Goal: Find specific page/section: Find specific page/section

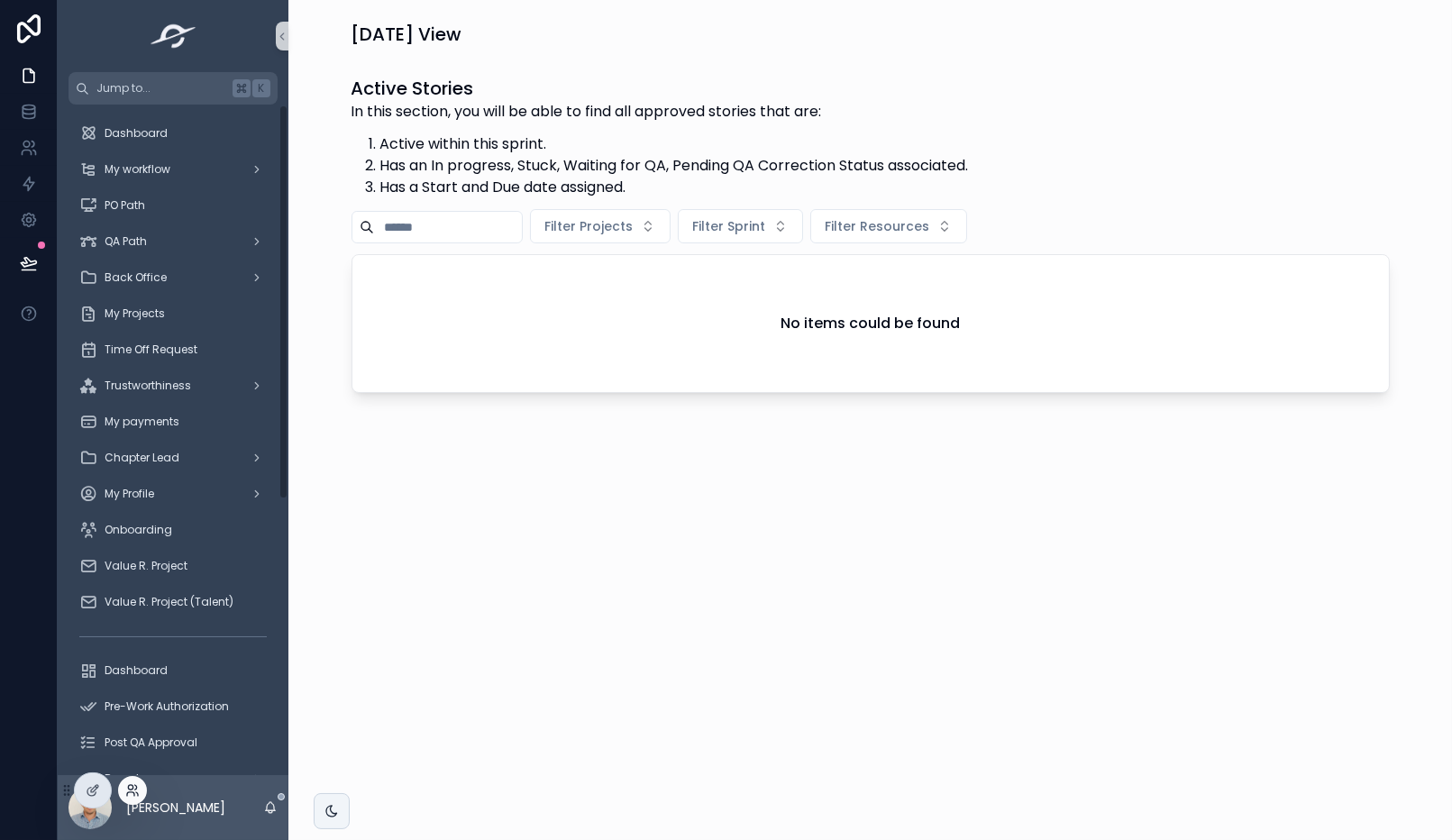
click at [136, 787] on icon at bounding box center [136, 786] width 2 height 5
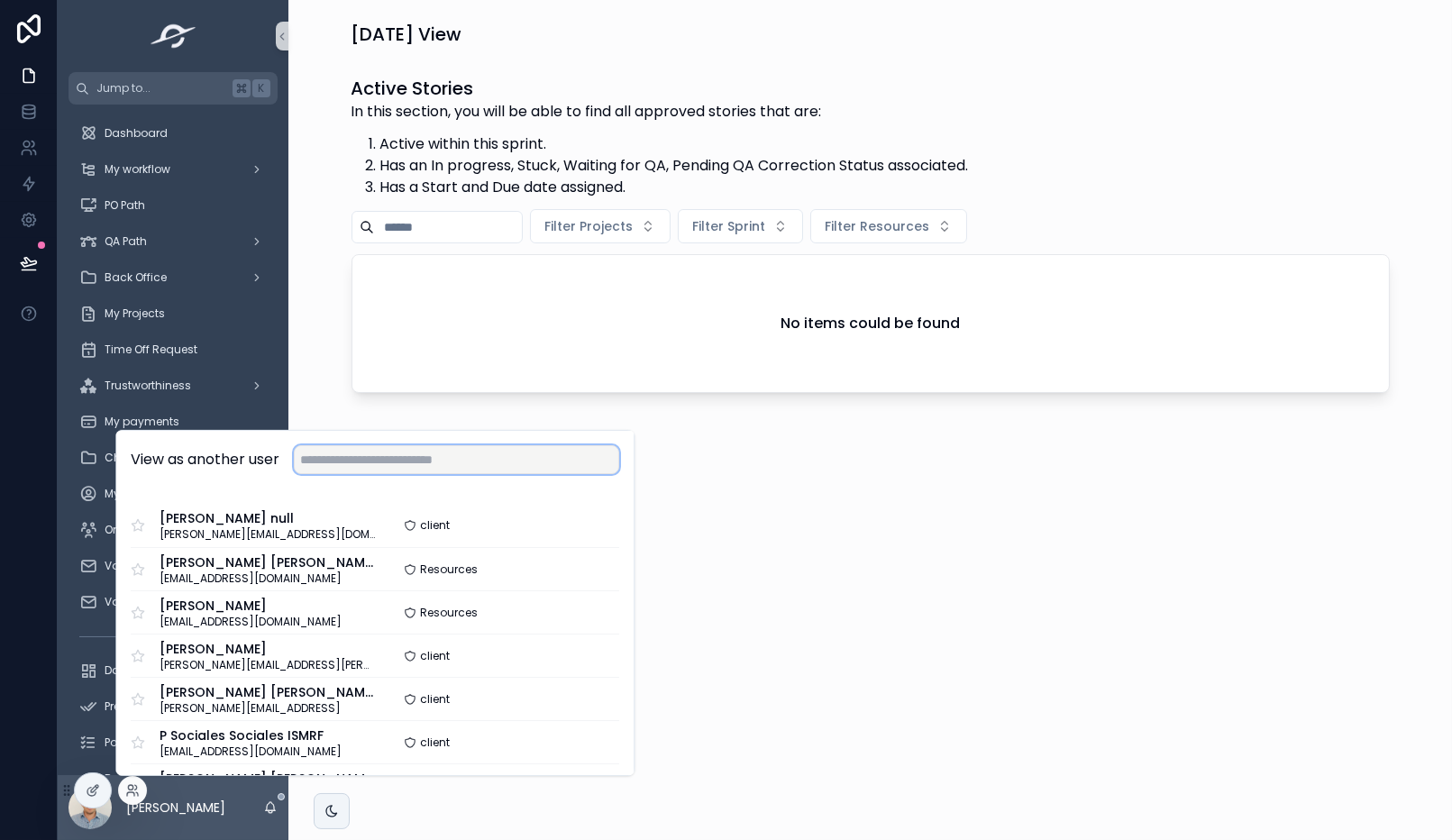
click at [438, 461] on input "text" at bounding box center [456, 459] width 326 height 29
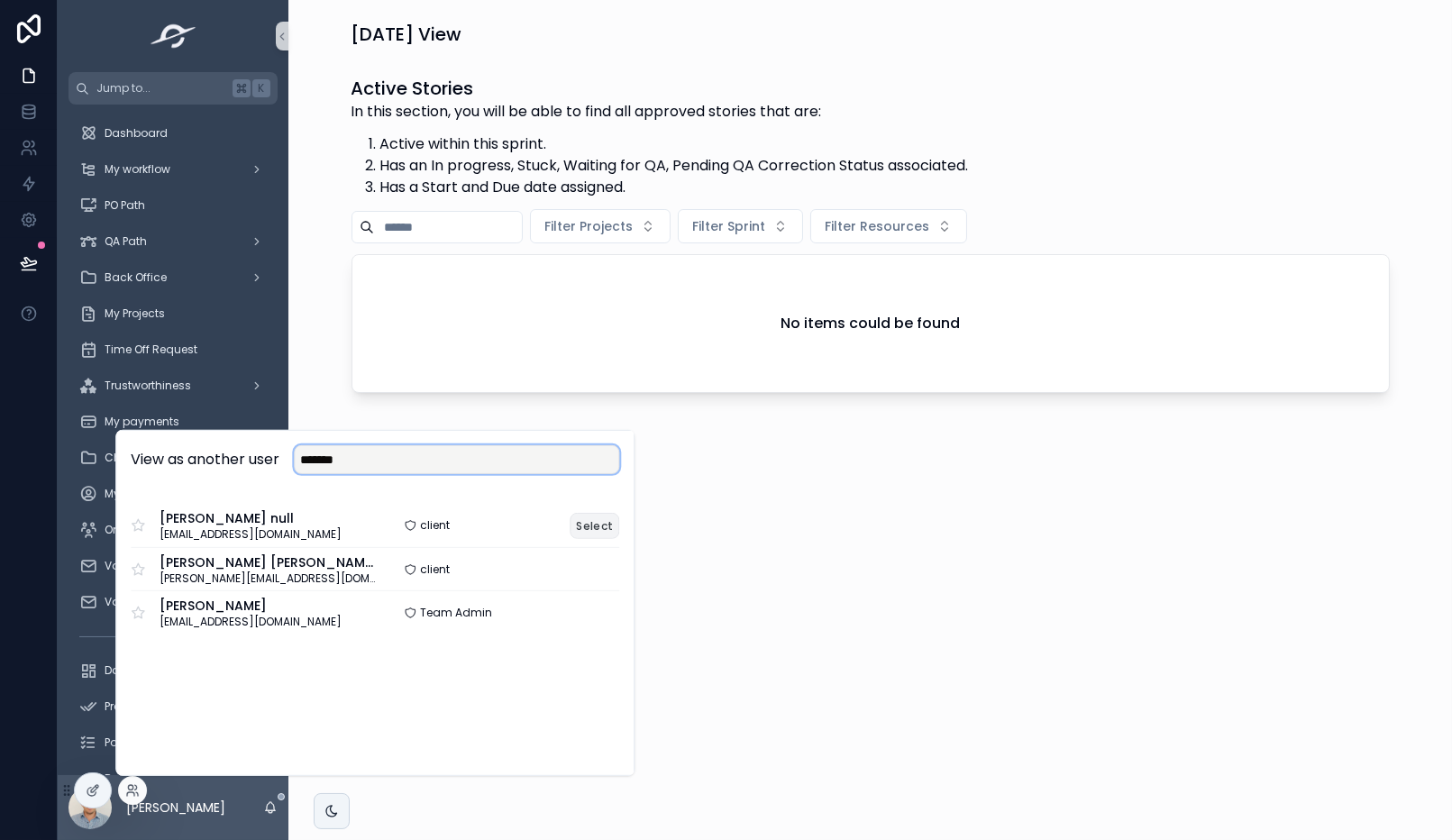
type input "*******"
click at [584, 524] on button "Select" at bounding box center [595, 525] width 50 height 26
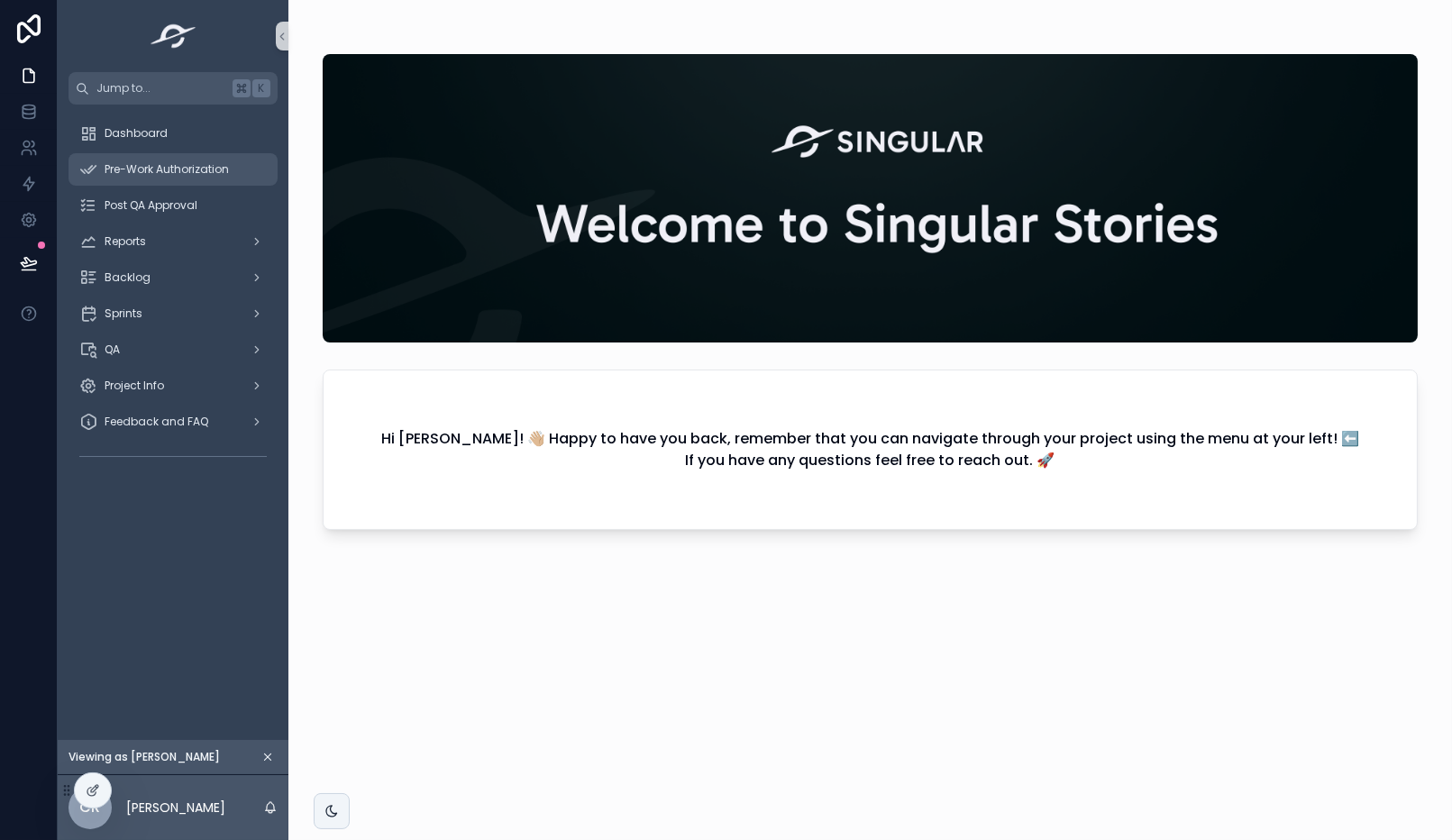
click at [168, 160] on div "Pre-Work Authorization" at bounding box center [172, 169] width 187 height 29
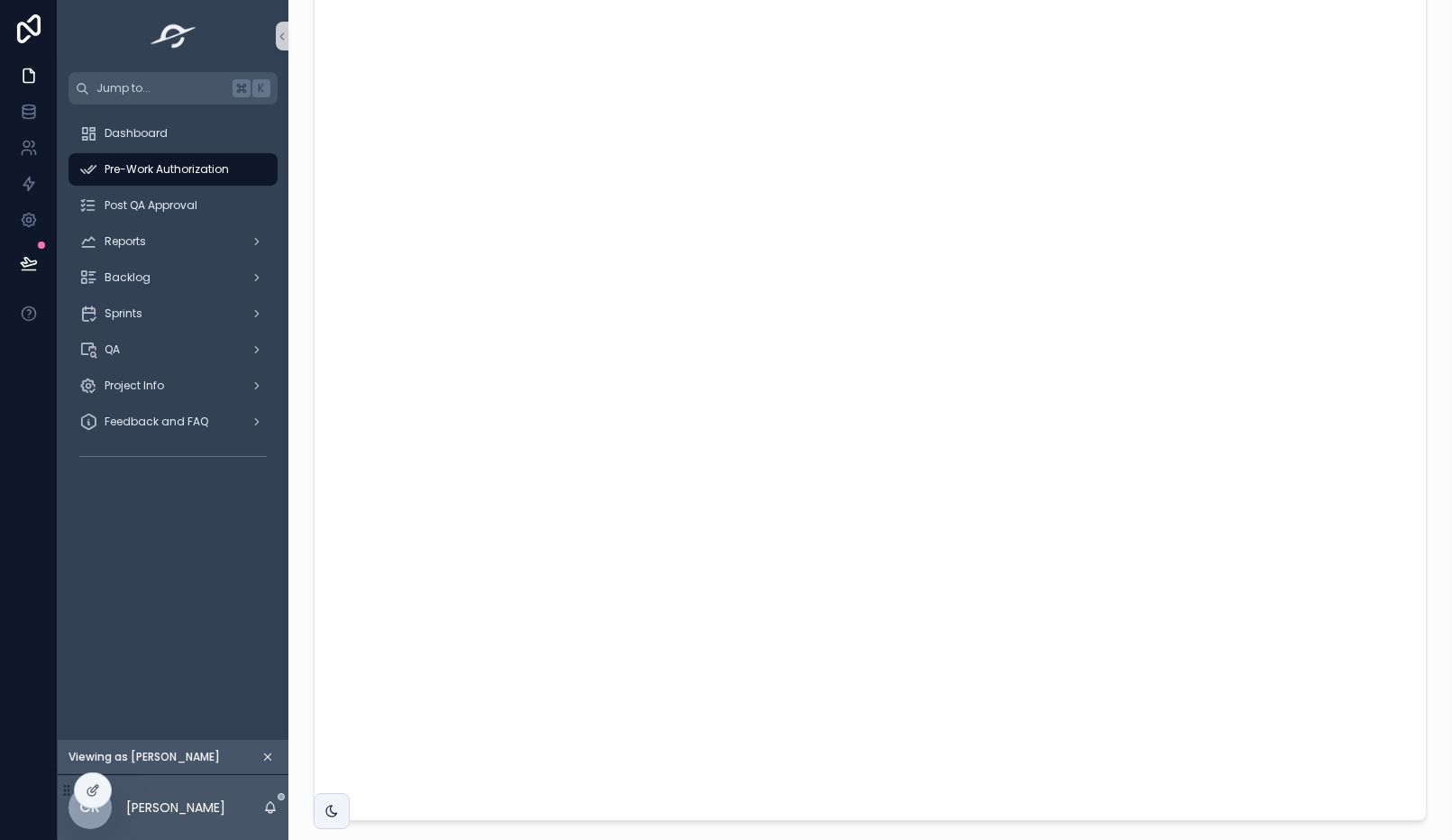
scroll to position [40, 0]
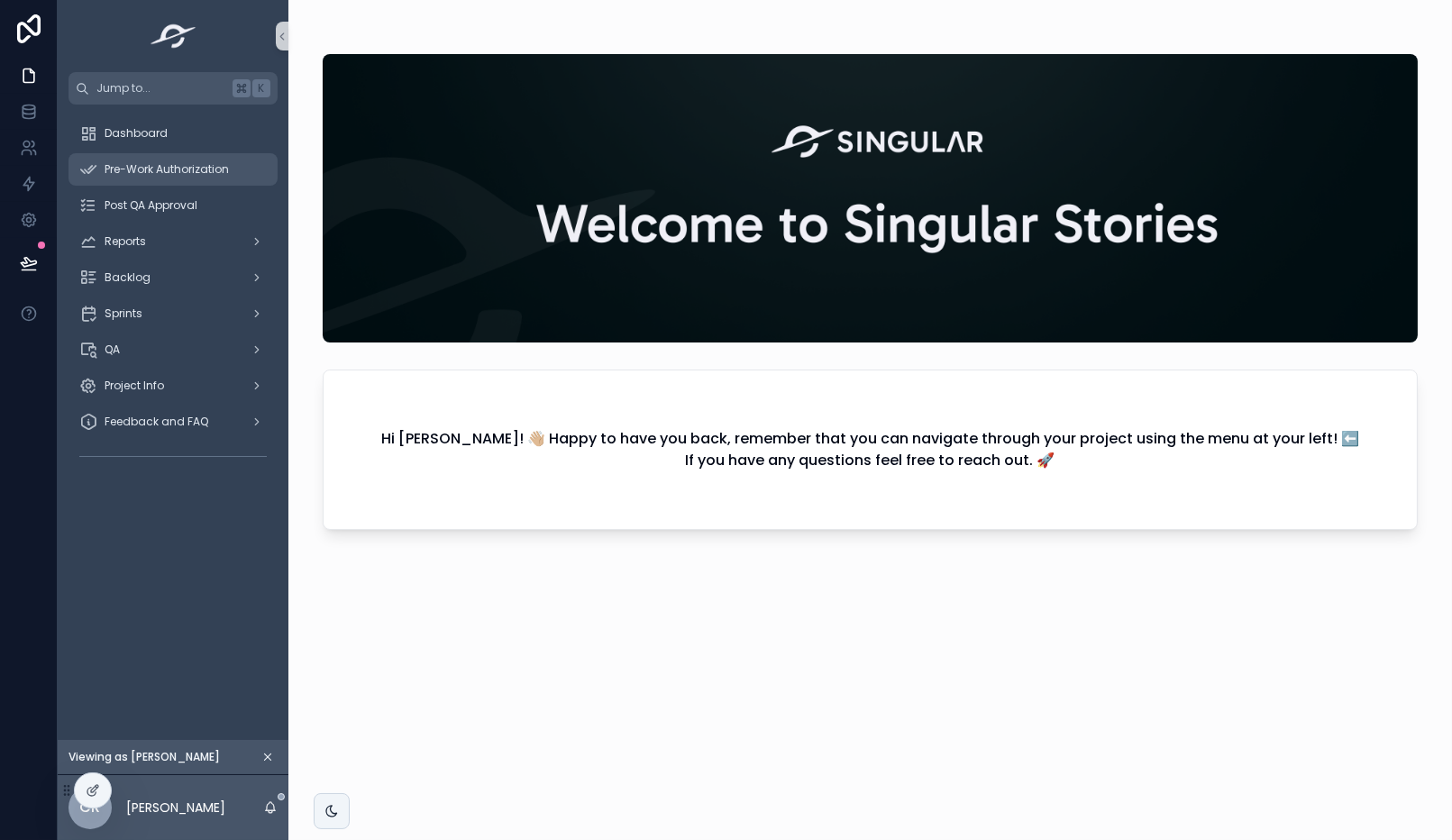
click at [192, 171] on span "Pre-Work Authorization" at bounding box center [167, 168] width 124 height 14
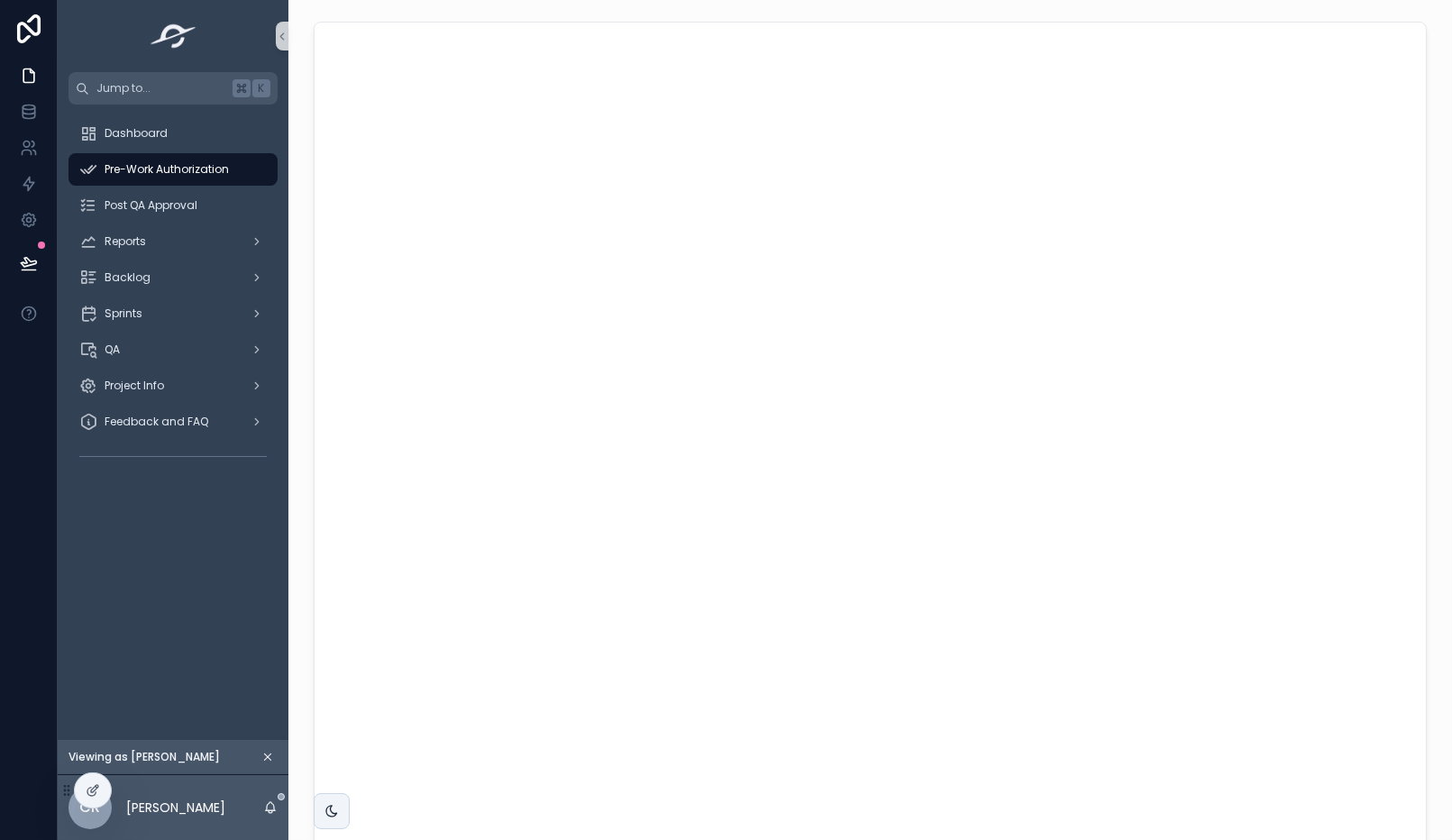
scroll to position [174, 0]
click at [189, 206] on span "Post QA Approval" at bounding box center [151, 205] width 93 height 14
click at [156, 176] on span "Pre-Work Authorization" at bounding box center [167, 168] width 124 height 14
